Goal: Task Accomplishment & Management: Manage account settings

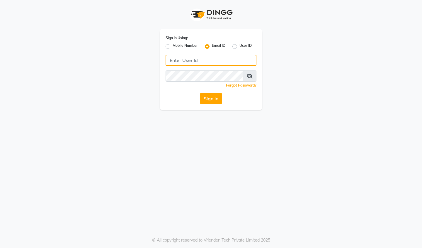
type input "[EMAIL_ADDRESS][DOMAIN_NAME]"
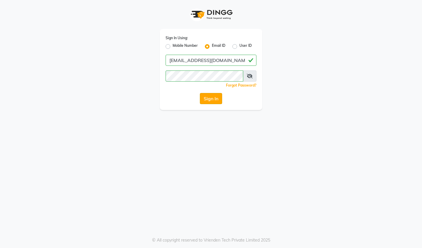
click at [211, 100] on button "Sign In" at bounding box center [211, 98] width 22 height 11
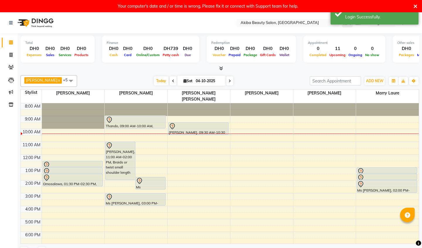
click at [415, 6] on icon at bounding box center [415, 6] width 4 height 5
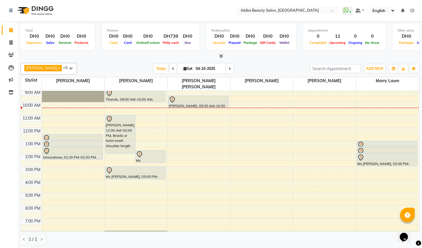
scroll to position [15, 0]
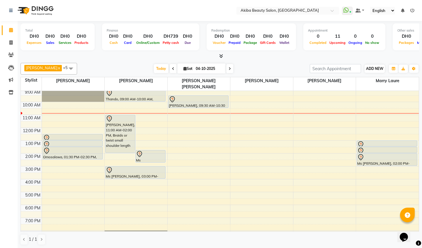
click at [380, 67] on span "ADD NEW" at bounding box center [374, 69] width 17 height 4
click at [399, 79] on button "Add Appointment" at bounding box center [408, 80] width 46 height 8
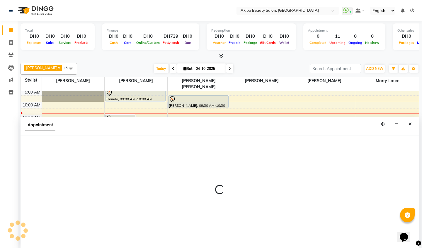
select select "tentative"
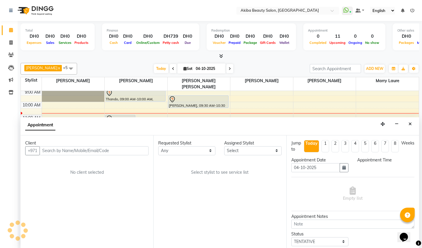
scroll to position [0, 0]
select select "540"
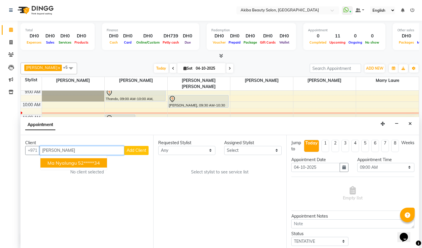
click at [68, 165] on span "ma nyalungu" at bounding box center [61, 163] width 29 height 6
type input "52*****34"
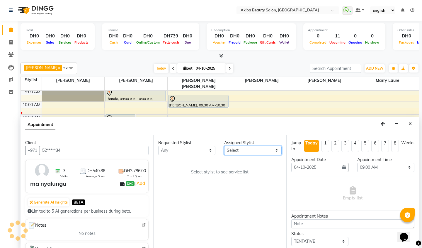
click at [250, 153] on select "Select [PERSON_NAME] [PERSON_NAME] [PERSON_NAME] Marry [PERSON_NAME] [PERSON_NA…" at bounding box center [252, 150] width 57 height 9
select select "57438"
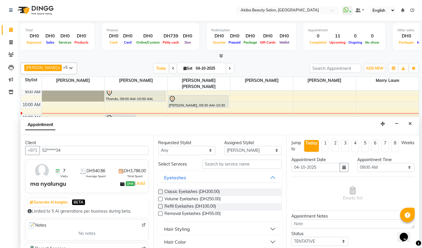
click at [162, 212] on label at bounding box center [160, 214] width 4 height 4
click at [162, 213] on input "checkbox" at bounding box center [160, 215] width 4 height 4
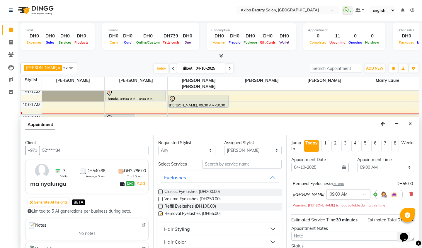
checkbox input "false"
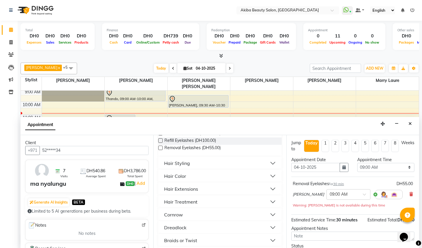
scroll to position [66, 0]
click at [185, 164] on div "Hair Styling" at bounding box center [177, 163] width 26 height 7
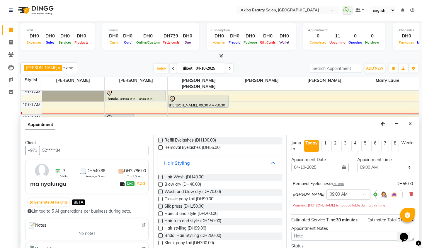
click at [161, 176] on label at bounding box center [160, 177] width 4 height 4
click at [161, 176] on input "checkbox" at bounding box center [160, 178] width 4 height 4
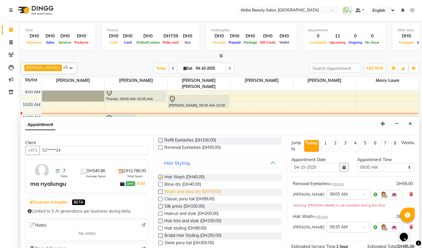
checkbox input "false"
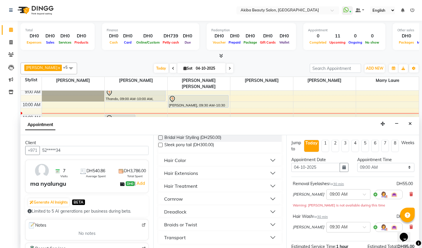
scroll to position [164, 0]
click at [186, 200] on button "Cornrow" at bounding box center [220, 199] width 118 height 11
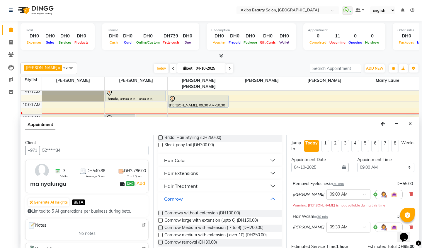
click at [161, 213] on label at bounding box center [160, 213] width 4 height 4
click at [161, 213] on input "checkbox" at bounding box center [160, 214] width 4 height 4
checkbox input "false"
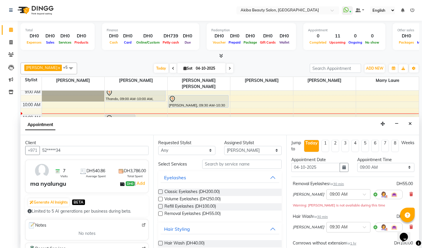
scroll to position [0, 0]
click at [252, 151] on select "Select [PERSON_NAME] [PERSON_NAME] [PERSON_NAME] Marry [PERSON_NAME] [PERSON_NA…" at bounding box center [252, 150] width 57 height 9
select select "78499"
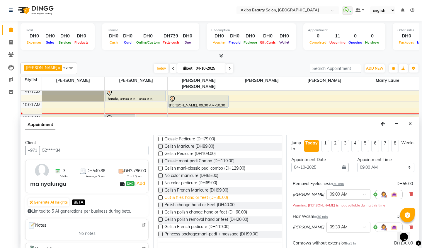
scroll to position [64, 0]
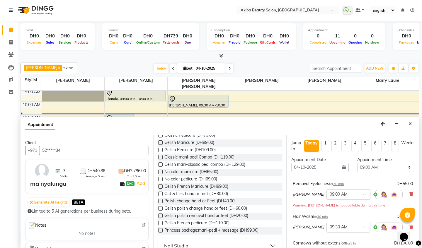
click at [161, 216] on label at bounding box center [160, 216] width 4 height 4
click at [161, 216] on input "checkbox" at bounding box center [160, 217] width 4 height 4
checkbox input "false"
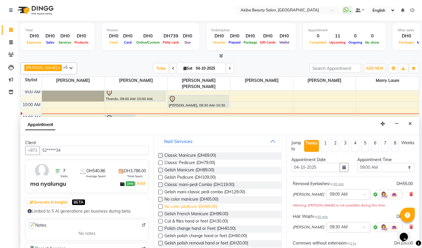
scroll to position [36, 0]
click at [160, 170] on label at bounding box center [160, 170] width 4 height 4
click at [160, 170] on input "checkbox" at bounding box center [160, 171] width 4 height 4
checkbox input "false"
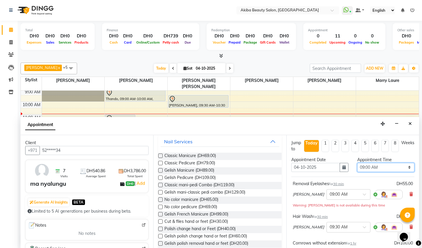
select select "990"
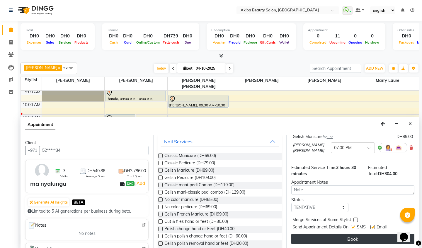
scroll to position [154, 0]
click at [362, 238] on button "Book" at bounding box center [352, 239] width 123 height 11
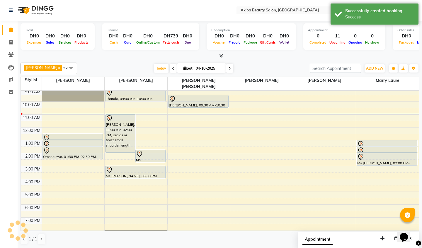
scroll to position [0, 0]
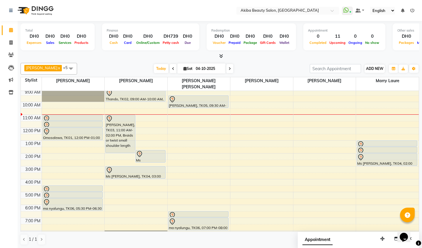
click at [376, 68] on span "ADD NEW" at bounding box center [374, 69] width 17 height 4
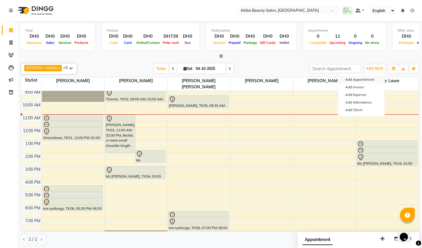
click at [359, 78] on button "Add Appointment" at bounding box center [361, 80] width 46 height 8
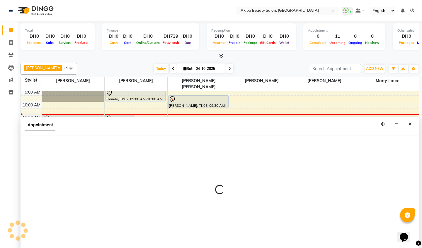
scroll to position [0, 0]
select select "540"
select select "tentative"
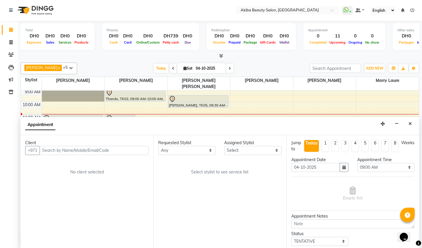
click at [66, 147] on input "text" at bounding box center [94, 150] width 109 height 9
type input "a"
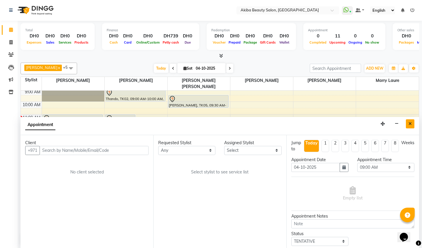
click at [409, 125] on icon "Close" at bounding box center [409, 124] width 3 height 4
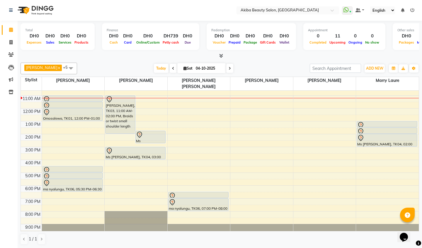
scroll to position [33, 0]
click at [228, 66] on span at bounding box center [229, 68] width 7 height 9
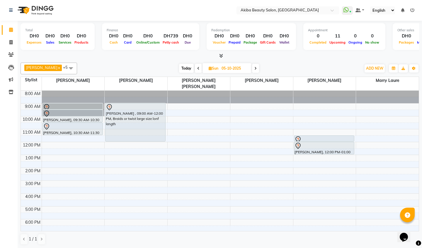
scroll to position [0, 0]
click at [182, 68] on span "Today" at bounding box center [186, 68] width 15 height 9
type input "04-10-2025"
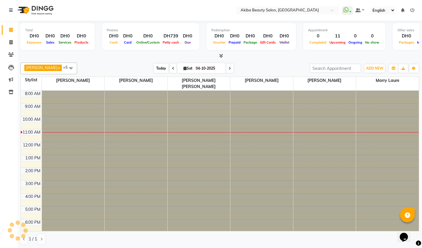
scroll to position [33, 0]
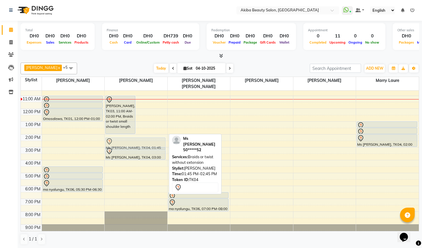
drag, startPoint x: 153, startPoint y: 133, endPoint x: 152, endPoint y: 141, distance: 7.8
click at [152, 141] on div "[PERSON_NAME], TK03, 11:00 AM-02:00 PM, Braids or twist small shoulder length M…" at bounding box center [136, 147] width 63 height 180
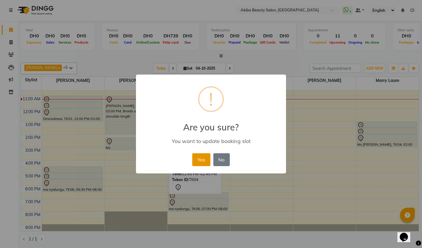
click at [203, 158] on button "Yes" at bounding box center [201, 160] width 18 height 13
